Goal: Contribute content: Add original content to the website for others to see

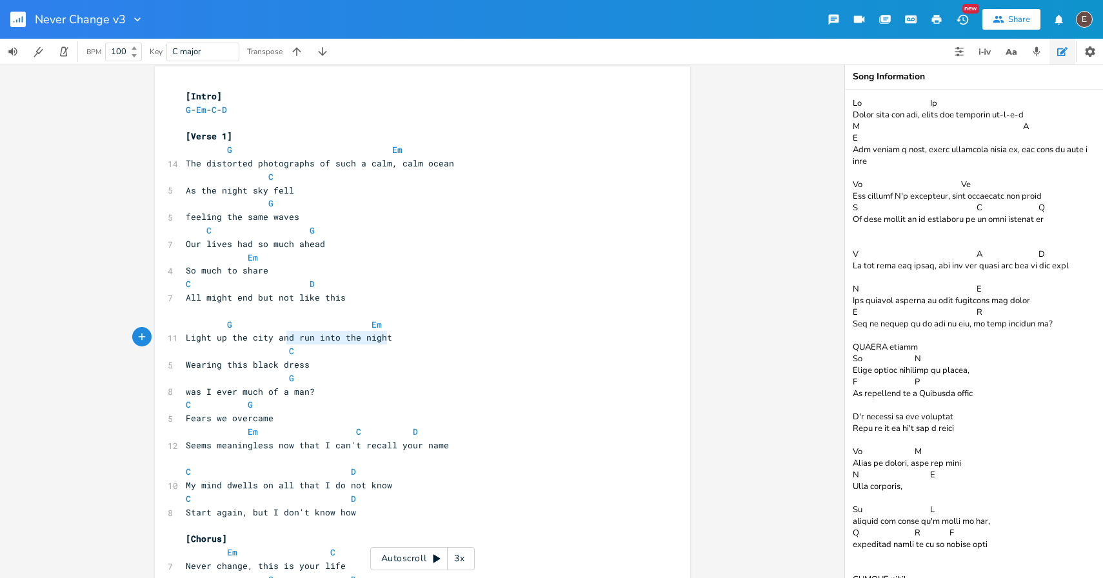
type textarea "and run into the night"
drag, startPoint x: 386, startPoint y: 339, endPoint x: 274, endPoint y: 342, distance: 111.6
click at [273, 342] on pre "Light up the city and run into the night" at bounding box center [416, 338] width 466 height 14
click at [186, 339] on span "Light up the city and run into the night" at bounding box center [289, 337] width 206 height 12
type textarea "Light"
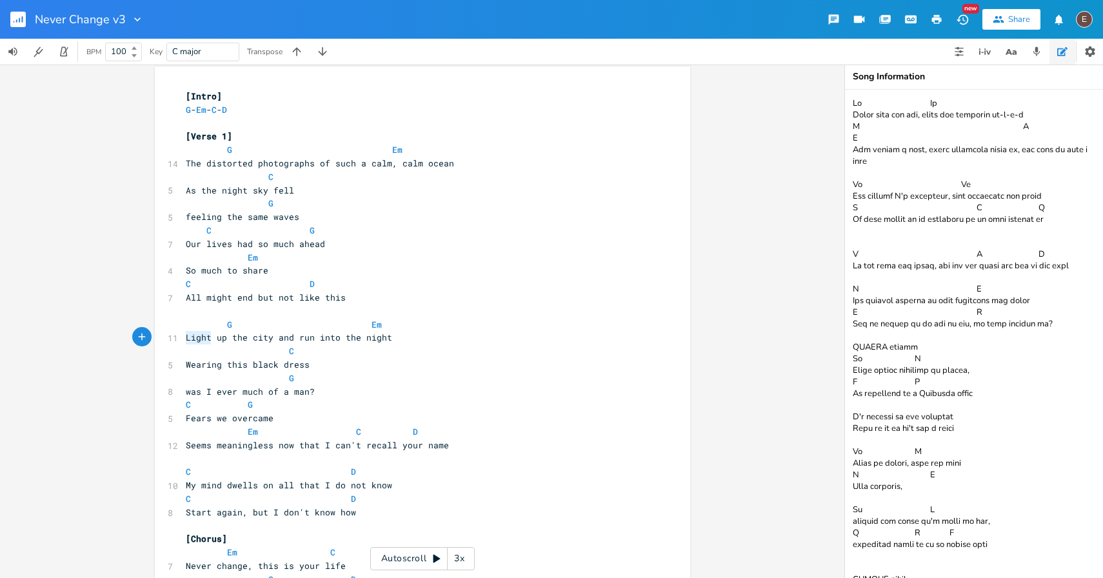
click at [186, 339] on span "Light up the city and run into the night" at bounding box center [289, 337] width 206 height 12
click at [272, 333] on span "Light up the city and run into the night" at bounding box center [289, 337] width 206 height 12
click at [264, 359] on span "Wearing this black dress" at bounding box center [248, 365] width 124 height 12
type textarea "black"
click at [264, 359] on span "Wearing this black dress" at bounding box center [248, 365] width 124 height 12
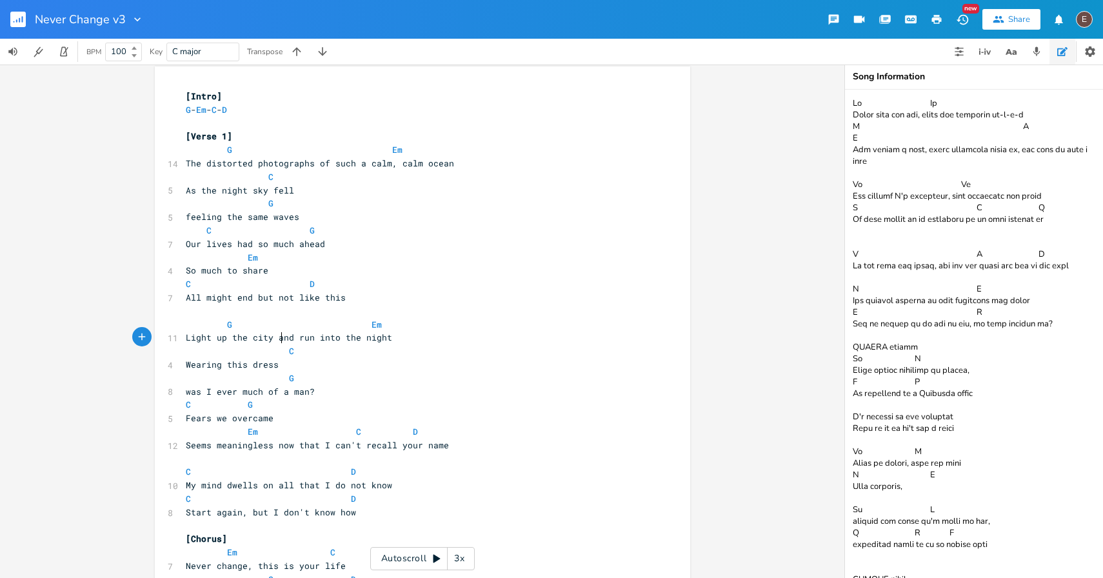
click at [278, 335] on span "Light up the city and run into the night" at bounding box center [289, 337] width 206 height 12
type textarea "and"
click at [278, 335] on span "Light up the city and run into the night" at bounding box center [289, 337] width 206 height 12
type textarea ","
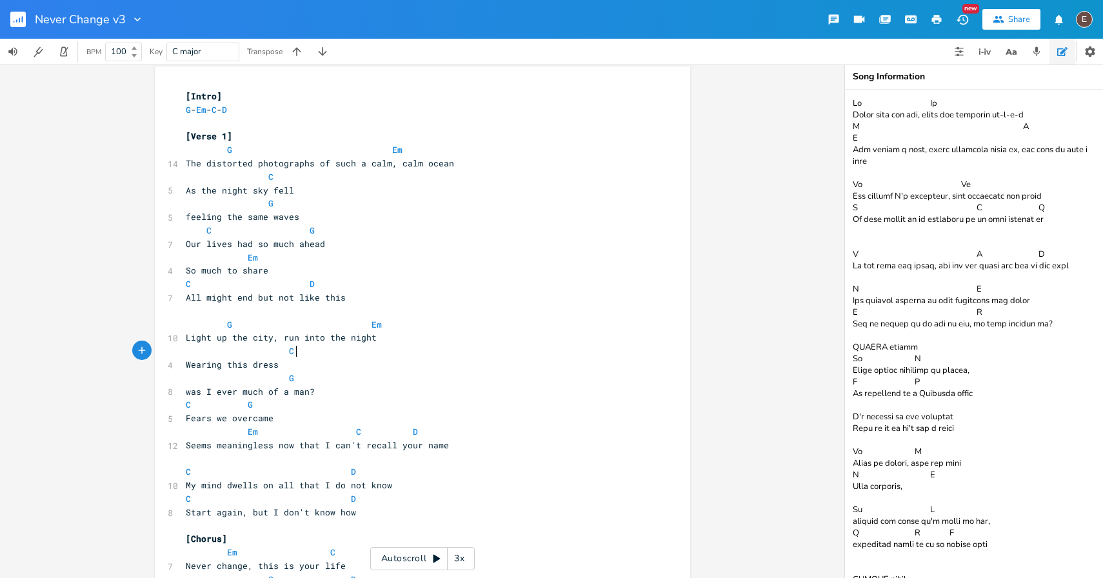
click at [382, 346] on pre "C" at bounding box center [416, 351] width 466 height 14
